Goal: Information Seeking & Learning: Understand process/instructions

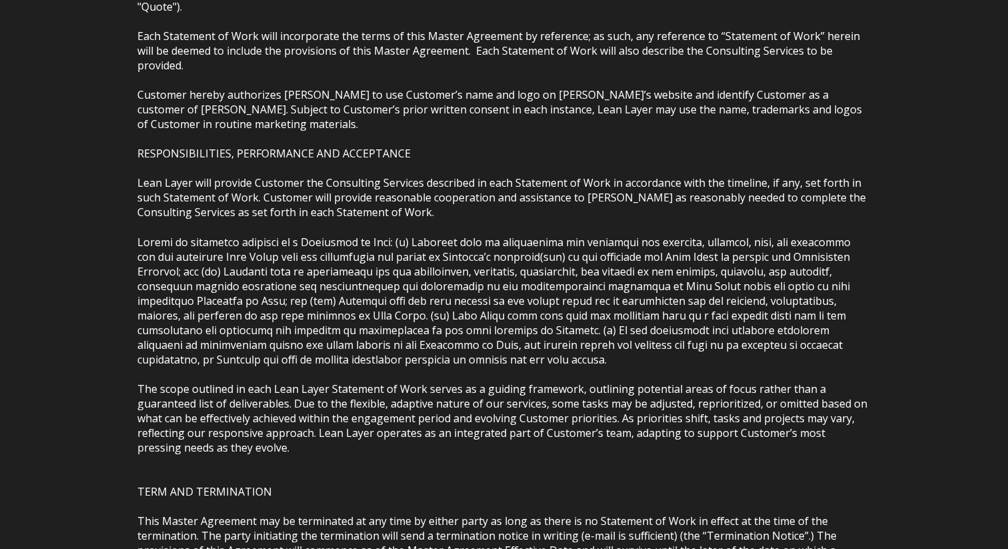
scroll to position [1503, 0]
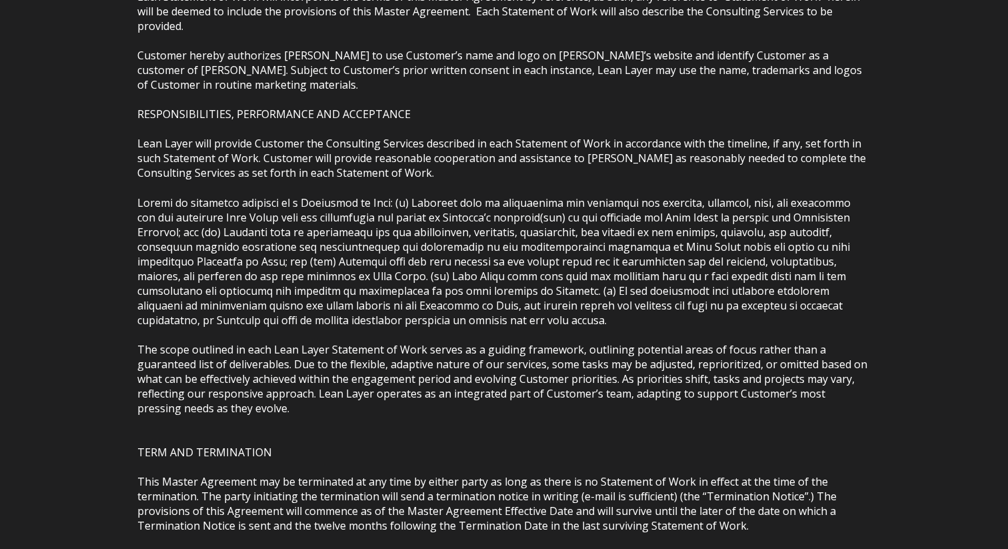
click at [324, 367] on p "The scope outlined in each Lean Layer Statement of Work serves as a guiding fra…" at bounding box center [503, 378] width 733 height 73
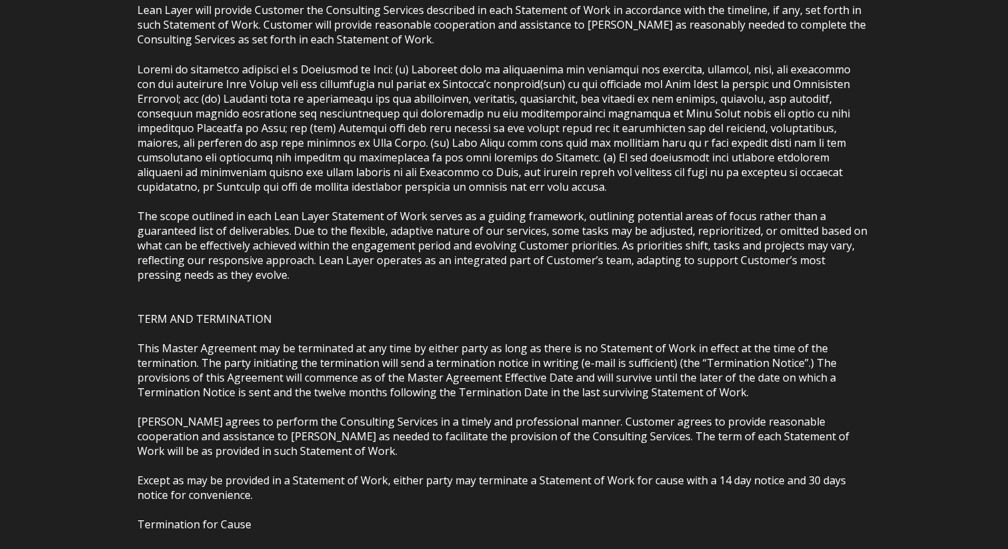
scroll to position [1652, 0]
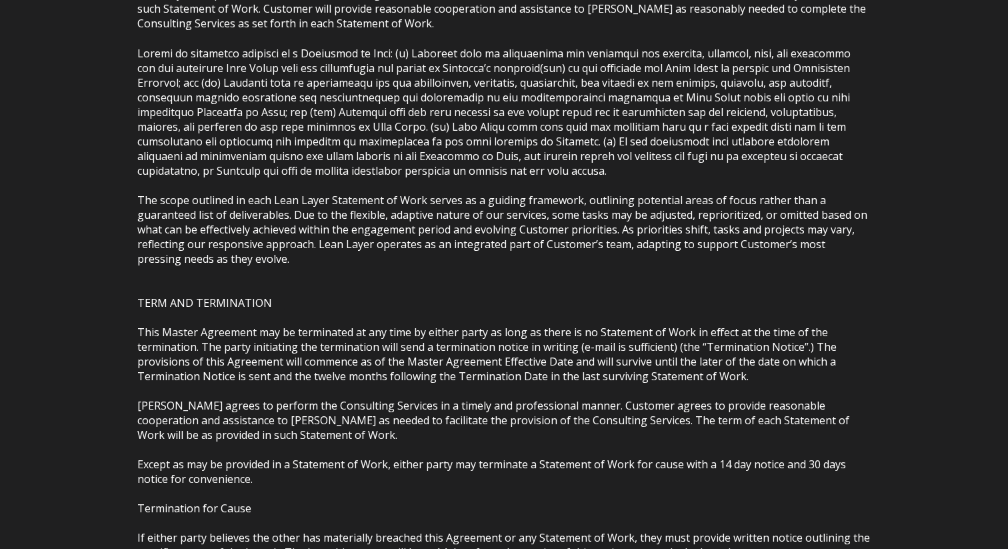
click at [324, 398] on span "[PERSON_NAME] agrees to perform the Consulting Services in a timely and profess…" at bounding box center [493, 420] width 712 height 44
click at [359, 332] on span "This Master Agreement may be terminated at any time by either party as long as …" at bounding box center [486, 354] width 699 height 59
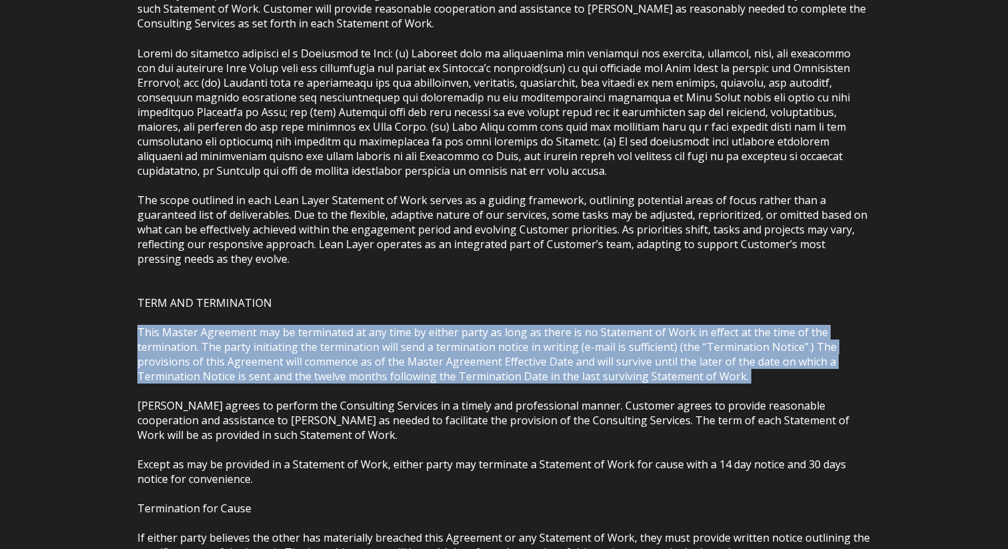
click at [359, 332] on span "This Master Agreement may be terminated at any time by either party as long as …" at bounding box center [486, 354] width 699 height 59
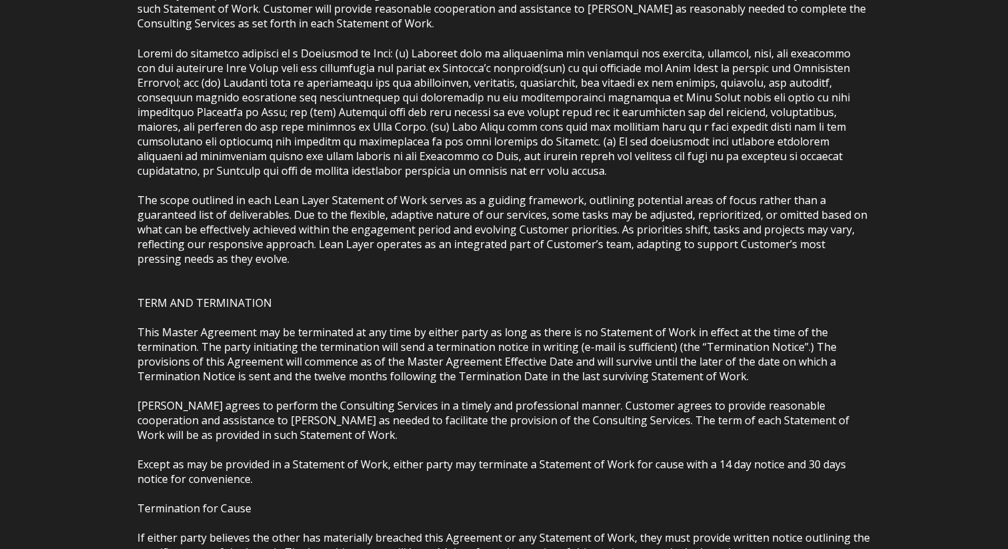
click at [357, 398] on span "[PERSON_NAME] agrees to perform the Consulting Services in a timely and profess…" at bounding box center [493, 420] width 712 height 44
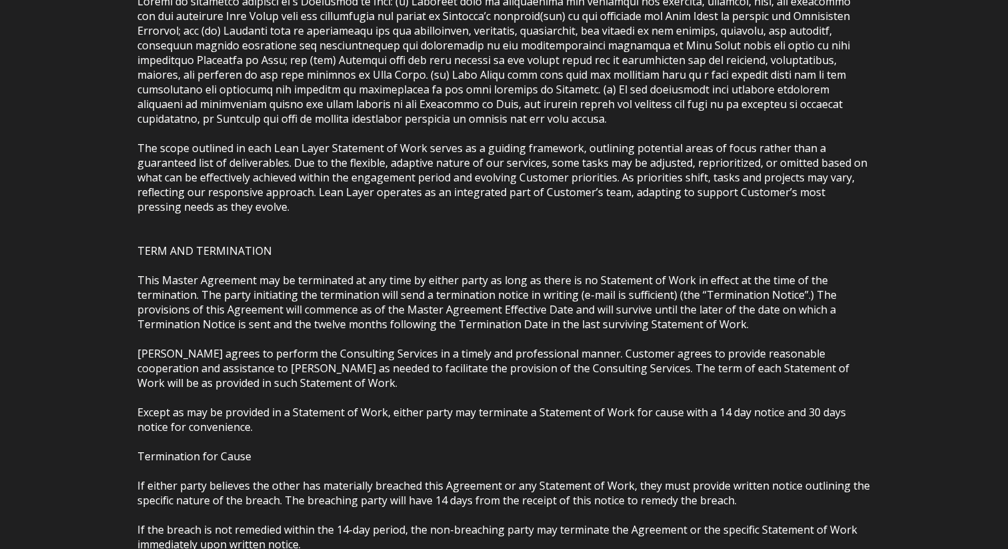
click at [357, 405] on span "Except as may be provided in a Statement of Work, either party may terminate a …" at bounding box center [491, 419] width 709 height 29
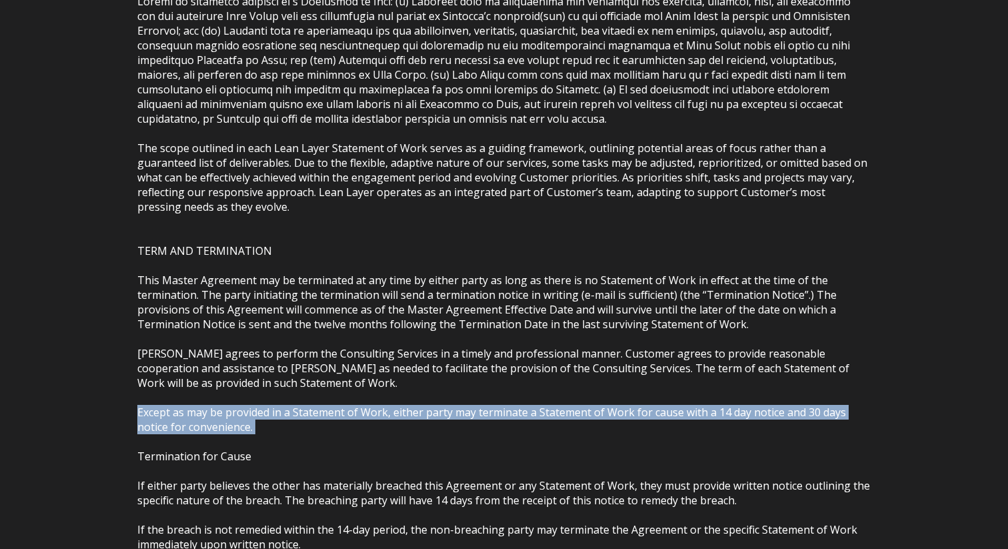
click at [357, 405] on span "Except as may be provided in a Statement of Work, either party may terminate a …" at bounding box center [491, 419] width 709 height 29
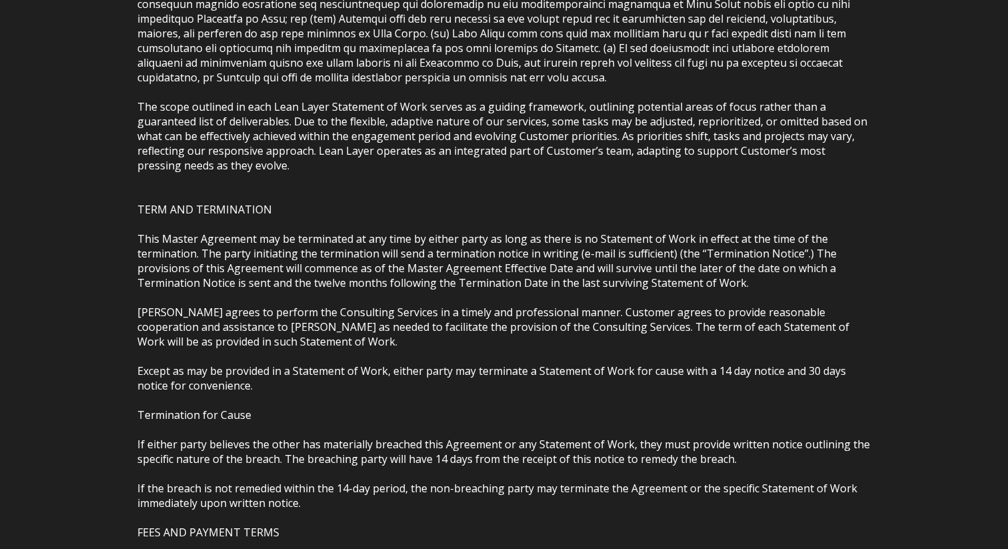
scroll to position [1748, 0]
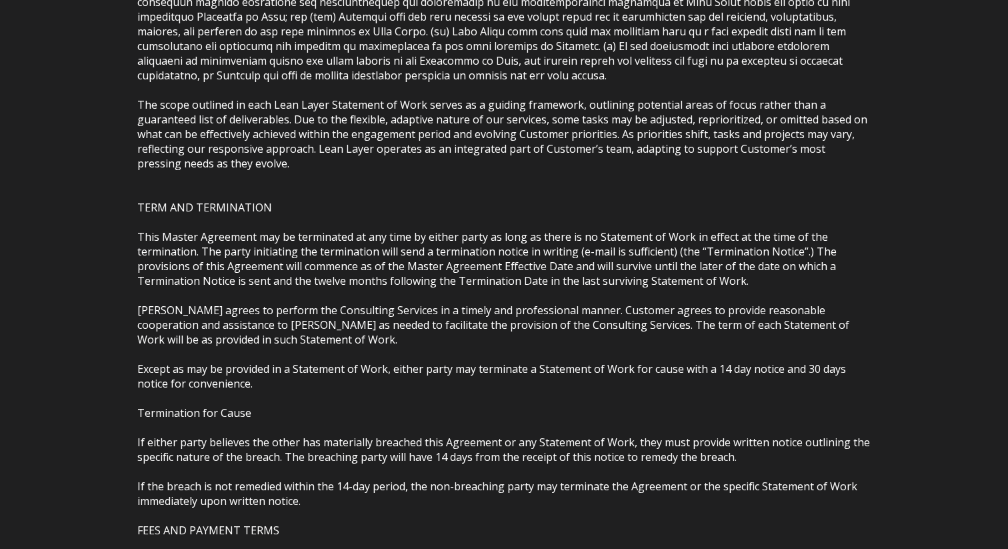
click at [351, 435] on span "If either party believes the other has materially breached this Agreement or an…" at bounding box center [503, 449] width 733 height 29
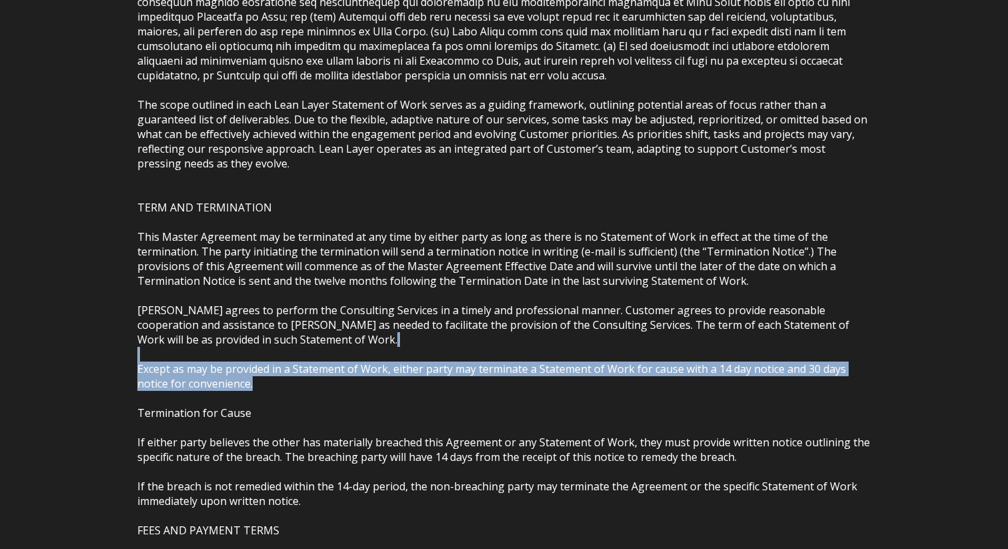
drag, startPoint x: 264, startPoint y: 343, endPoint x: 140, endPoint y: 305, distance: 129.5
click at [142, 361] on span "Except as may be provided in a Statement of Work, either party may terminate a …" at bounding box center [491, 375] width 709 height 29
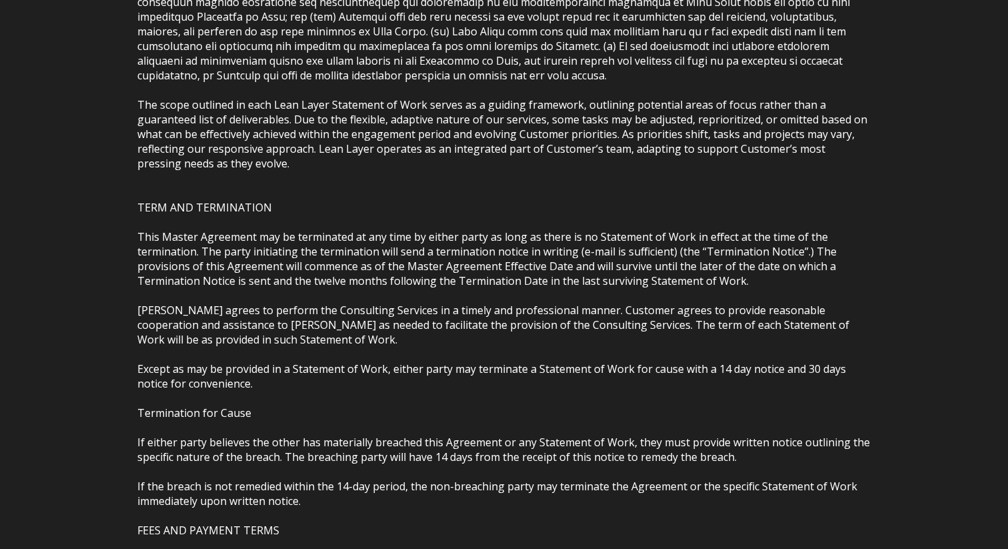
scroll to position [1849, 0]
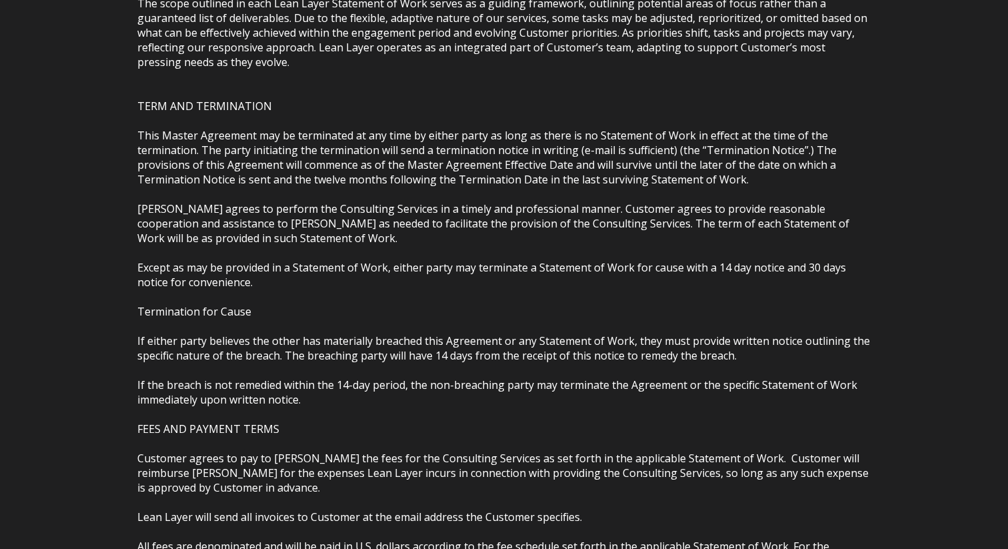
click at [285, 333] on span "If either party believes the other has materially breached this Agreement or an…" at bounding box center [503, 347] width 733 height 29
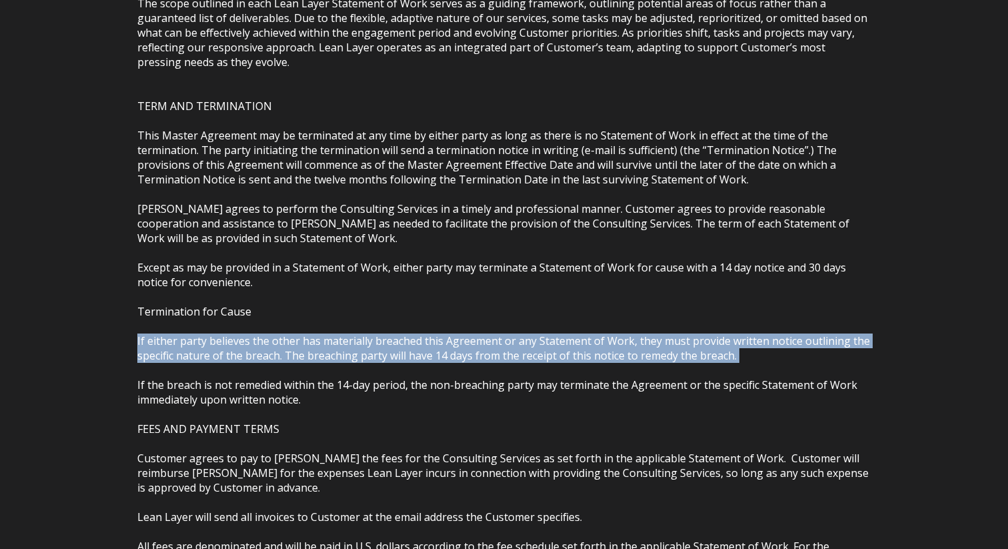
click at [285, 333] on span "If either party believes the other has materially breached this Agreement or an…" at bounding box center [503, 347] width 733 height 29
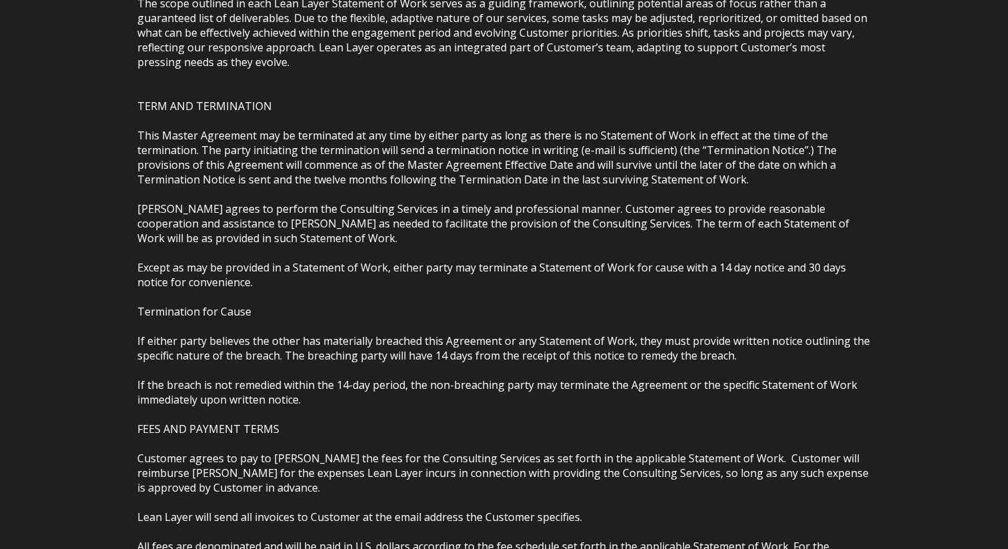
click at [285, 377] on span "If the breach is not remedied within the 14-day period, the non-breaching party…" at bounding box center [497, 391] width 720 height 29
click at [328, 333] on span "If either party believes the other has materially breached this Agreement or an…" at bounding box center [503, 347] width 733 height 29
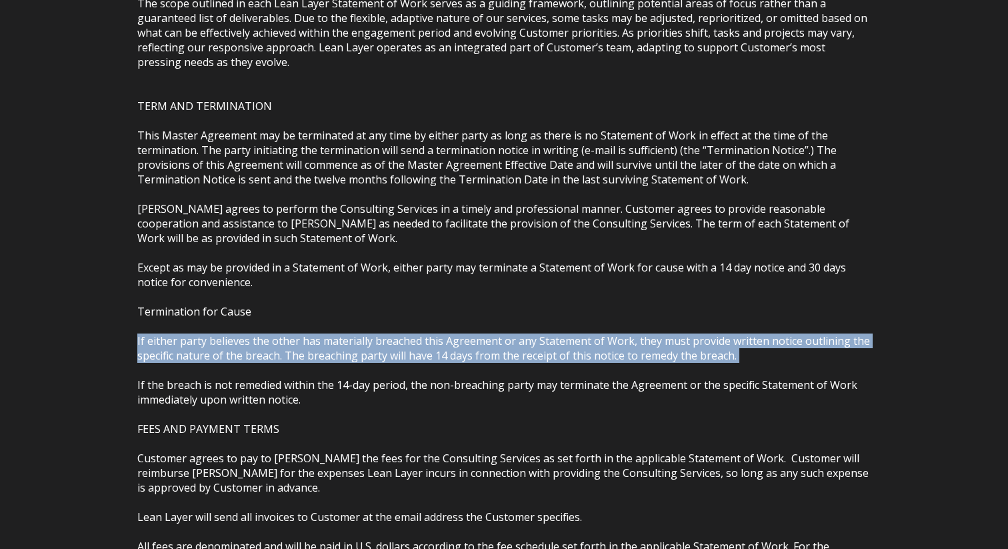
click at [328, 333] on span "If either party believes the other has materially breached this Agreement or an…" at bounding box center [503, 347] width 733 height 29
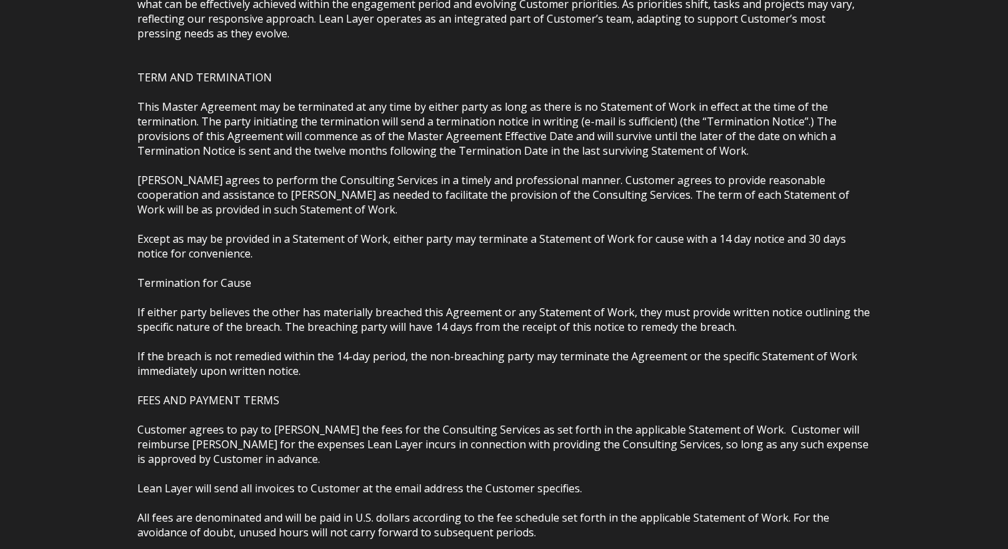
scroll to position [1909, 0]
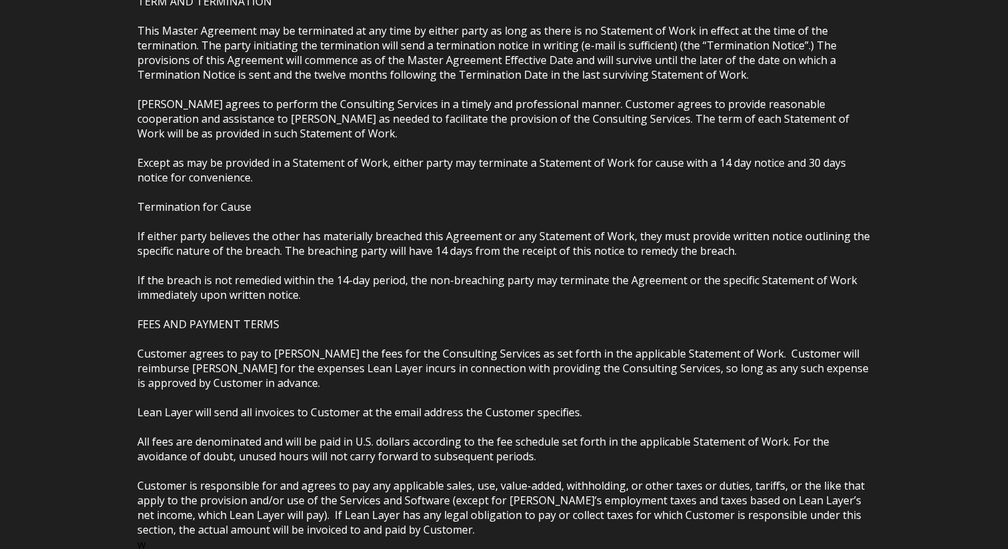
scroll to position [1962, 0]
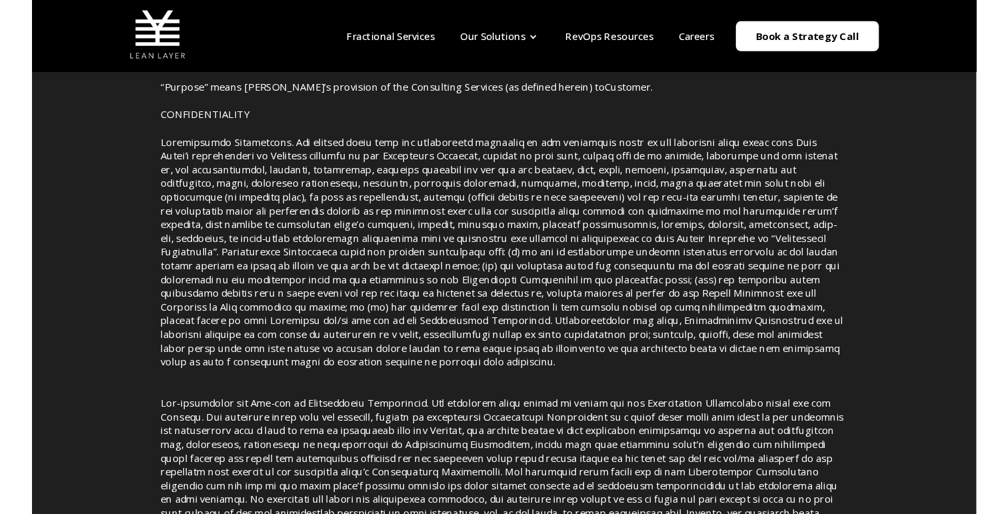
scroll to position [0, 0]
